Goal: Communication & Community: Answer question/provide support

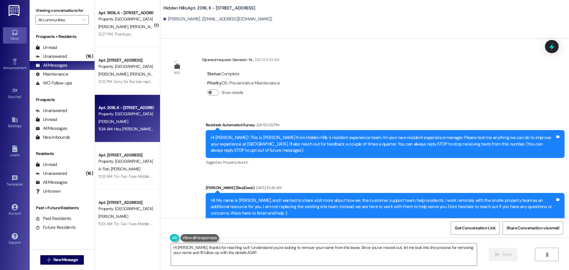
scroll to position [664, 0]
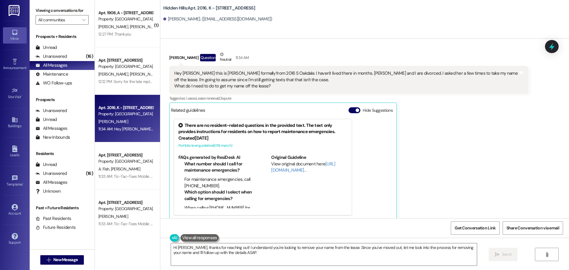
click at [133, 35] on div "12:27 PM: Thankyou 12:27 PM: Thankyou" at bounding box center [126, 34] width 56 height 7
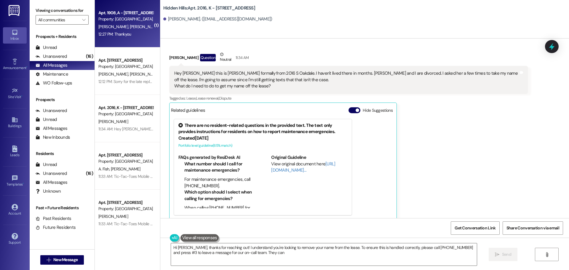
type textarea "Hi [PERSON_NAME], thanks for reaching out! I understand you're looking to remov…"
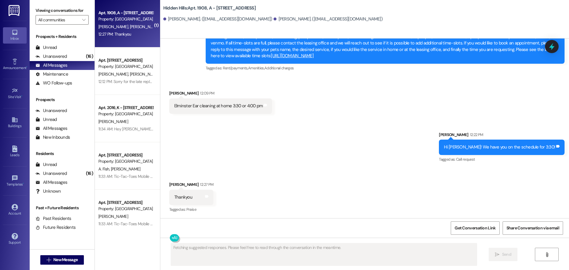
scroll to position [2435, 0]
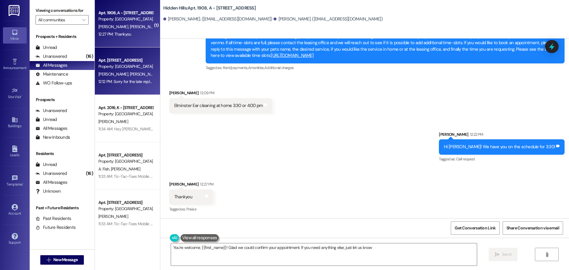
type textarea "You're welcome, {{first_name}}! Glad we could confirm your appointment. If you …"
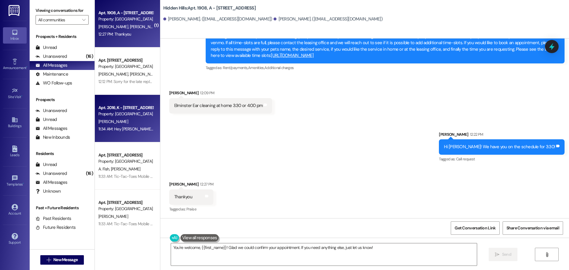
click at [123, 120] on div "[PERSON_NAME]" at bounding box center [126, 121] width 56 height 7
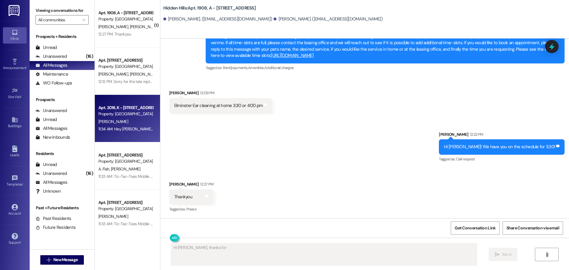
scroll to position [664, 0]
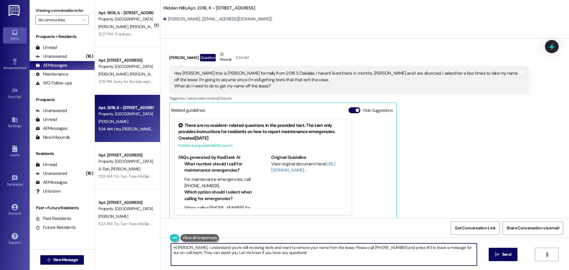
drag, startPoint x: 286, startPoint y: 253, endPoint x: 157, endPoint y: 248, distance: 128.2
click at [160, 248] on div "Hi [PERSON_NAME], I understand you're still receiving texts and want to remove …" at bounding box center [364, 260] width 409 height 44
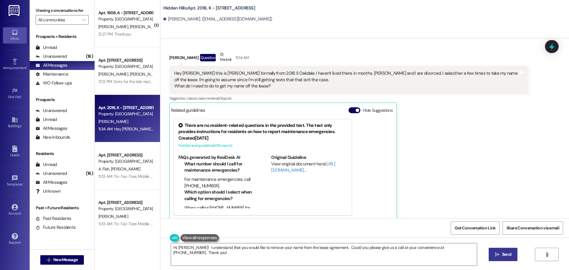
click at [502, 255] on span "Send" at bounding box center [506, 254] width 9 height 6
type textarea "Hi [PERSON_NAME], I understand you're still receiving texts and want to remove …"
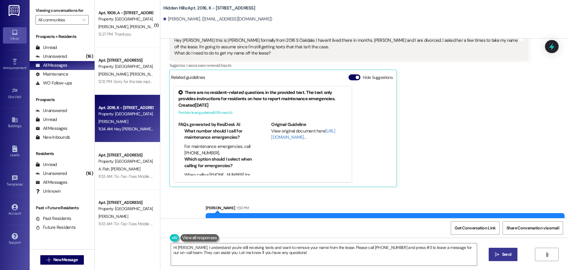
scroll to position [706, 0]
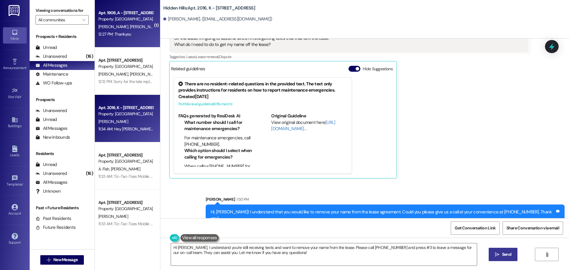
click at [129, 28] on div "[PERSON_NAME] [PERSON_NAME]" at bounding box center [126, 26] width 56 height 7
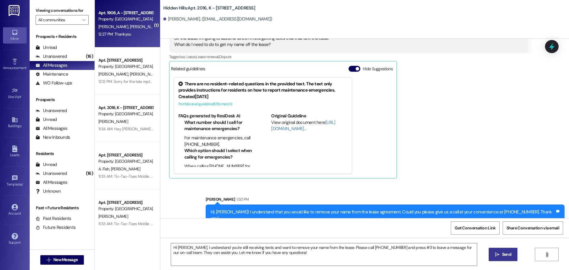
type textarea "Fetching suggested responses. Please feel free to read through the conversation…"
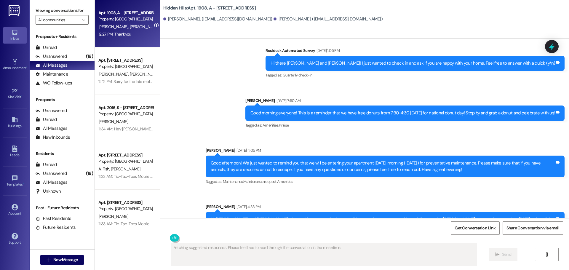
scroll to position [2434, 0]
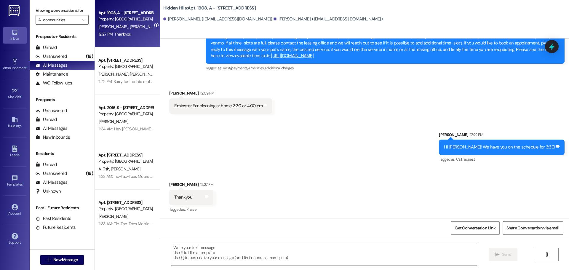
click at [235, 251] on textarea at bounding box center [324, 254] width 306 height 22
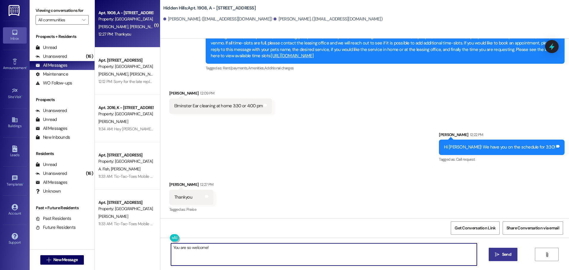
type textarea "You are so welcome!"
click at [511, 253] on span "Send" at bounding box center [507, 254] width 12 height 6
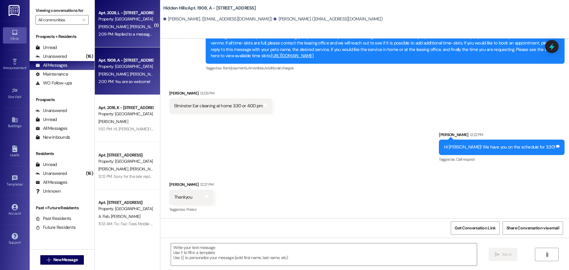
click at [109, 21] on div "Property: [GEOGRAPHIC_DATA]" at bounding box center [125, 19] width 55 height 6
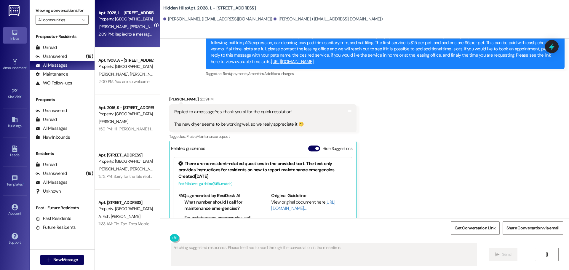
scroll to position [8893, 0]
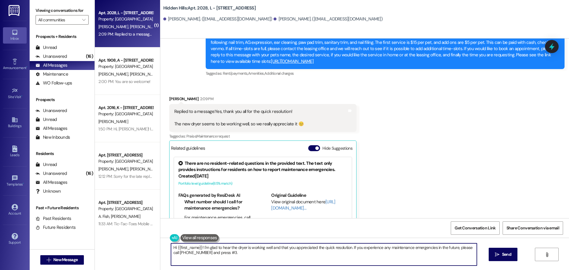
drag, startPoint x: 230, startPoint y: 256, endPoint x: 159, endPoint y: 243, distance: 71.9
click at [160, 243] on div "Hi {{first_name}}! I'm glad to hear the dryer is working well and that you appr…" at bounding box center [364, 260] width 409 height 44
click at [212, 247] on textarea "Hi, [PERSON_NAME]! It's [PERSON_NAME]. I am so happy to hear that the new dryer…" at bounding box center [324, 254] width 306 height 22
type textarea "Hi, [PERSON_NAME]! It's [PERSON_NAME]. You are so welcome. I appreciate your pa…"
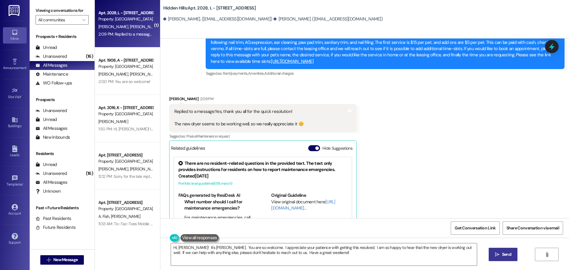
click at [501, 256] on span "Send" at bounding box center [507, 254] width 12 height 6
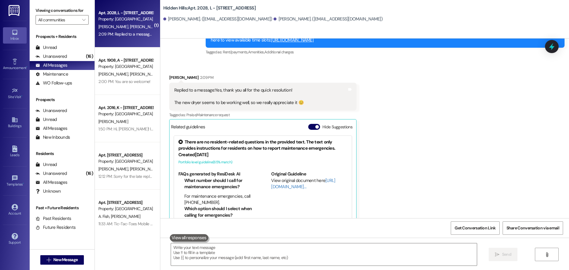
scroll to position [8940, 0]
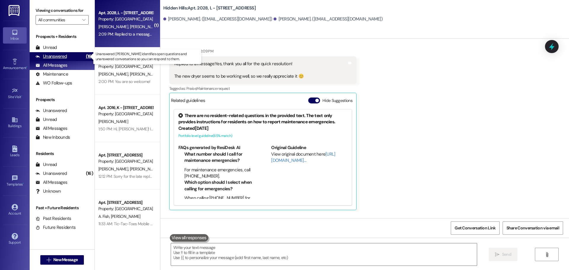
click at [59, 56] on div "Unanswered" at bounding box center [51, 56] width 31 height 6
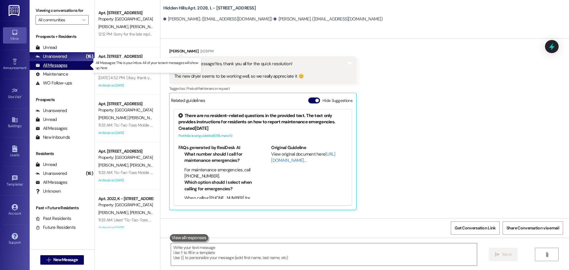
click at [66, 67] on div "All Messages" at bounding box center [52, 65] width 32 height 6
